Goal: Task Accomplishment & Management: Use online tool/utility

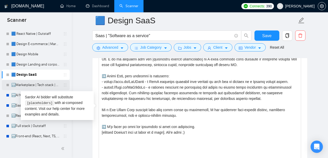
scroll to position [96, 0]
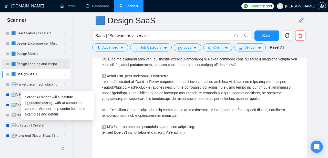
click at [29, 66] on link "🟦 Design Landing and corporate" at bounding box center [35, 64] width 49 height 10
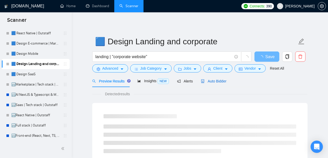
click at [219, 81] on span "Auto Bidder" at bounding box center [213, 81] width 25 height 4
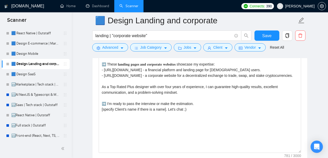
scroll to position [633, 0]
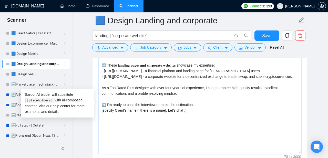
drag, startPoint x: 141, startPoint y: 93, endPoint x: 96, endPoint y: 82, distance: 46.2
click at [99, 82] on textarea "Cover letter template:" at bounding box center [200, 96] width 203 height 115
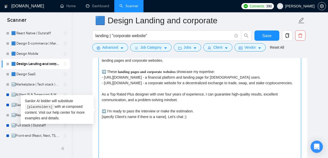
scroll to position [625, 0]
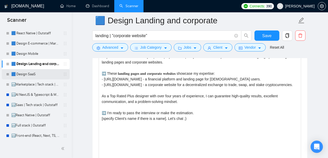
click at [33, 77] on link "🟦 Design SaaS" at bounding box center [35, 74] width 49 height 10
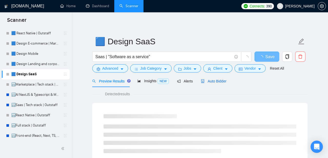
click at [219, 80] on span "Auto Bidder" at bounding box center [213, 81] width 25 height 4
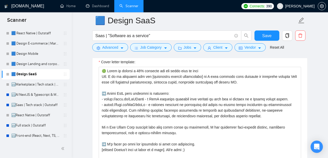
scroll to position [613, 0]
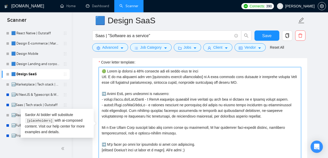
drag, startPoint x: 298, startPoint y: 103, endPoint x: 97, endPoint y: 104, distance: 201.1
click at [99, 104] on textarea "Cover letter template:" at bounding box center [200, 124] width 203 height 115
